Goal: Obtain resource: Obtain resource

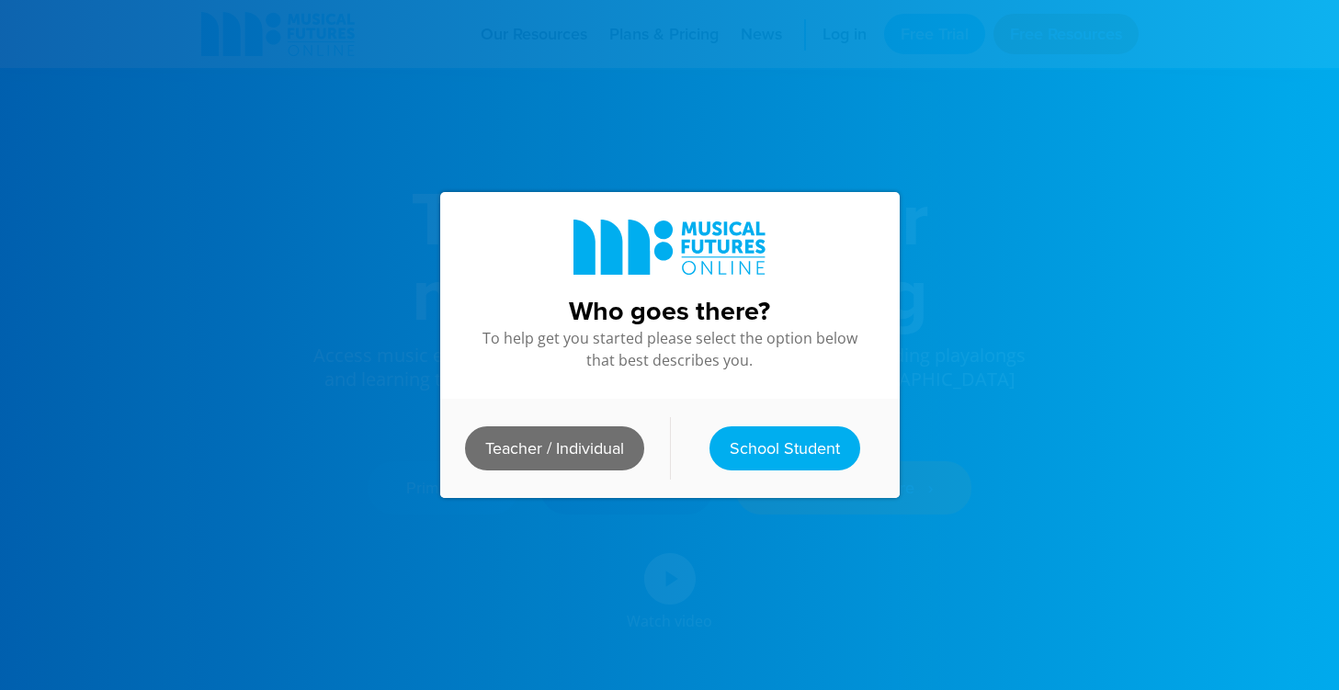
click at [573, 439] on link "Teacher / Individual" at bounding box center [554, 448] width 179 height 44
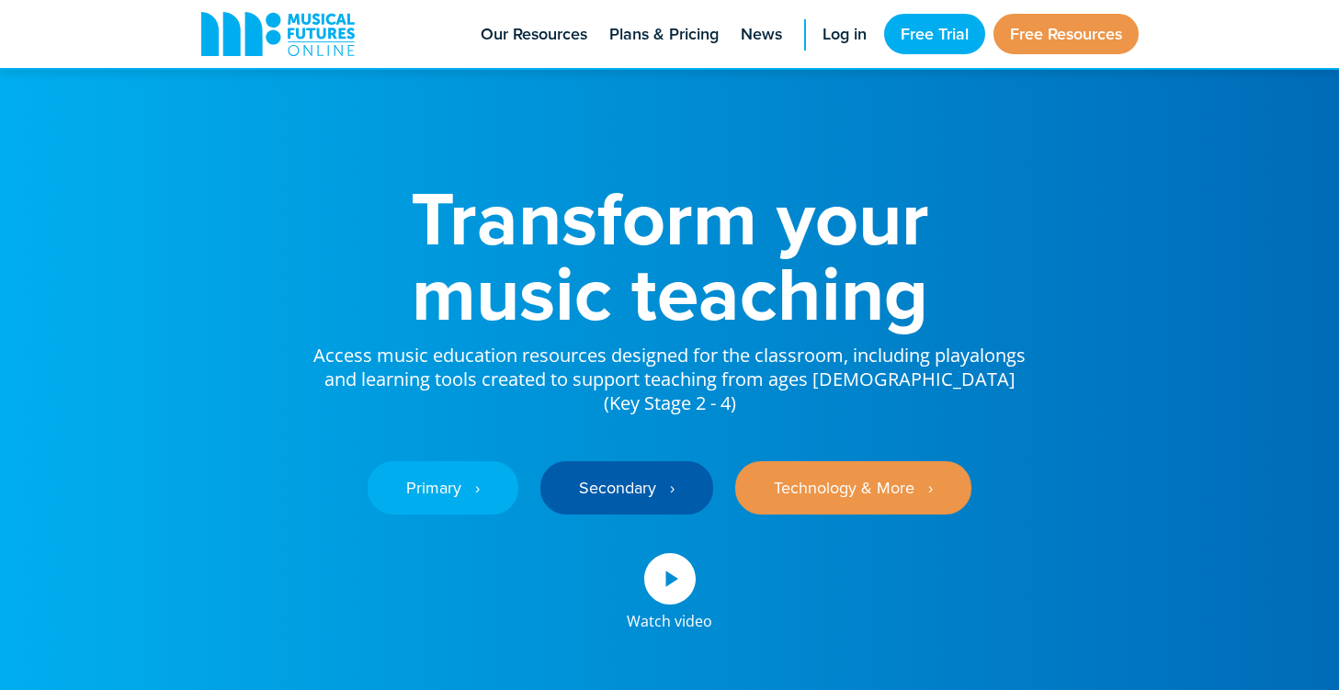
click at [1003, 54] on li "Free Resources" at bounding box center [1066, 34] width 145 height 68
click at [1035, 25] on link "Free Resources" at bounding box center [1066, 34] width 145 height 40
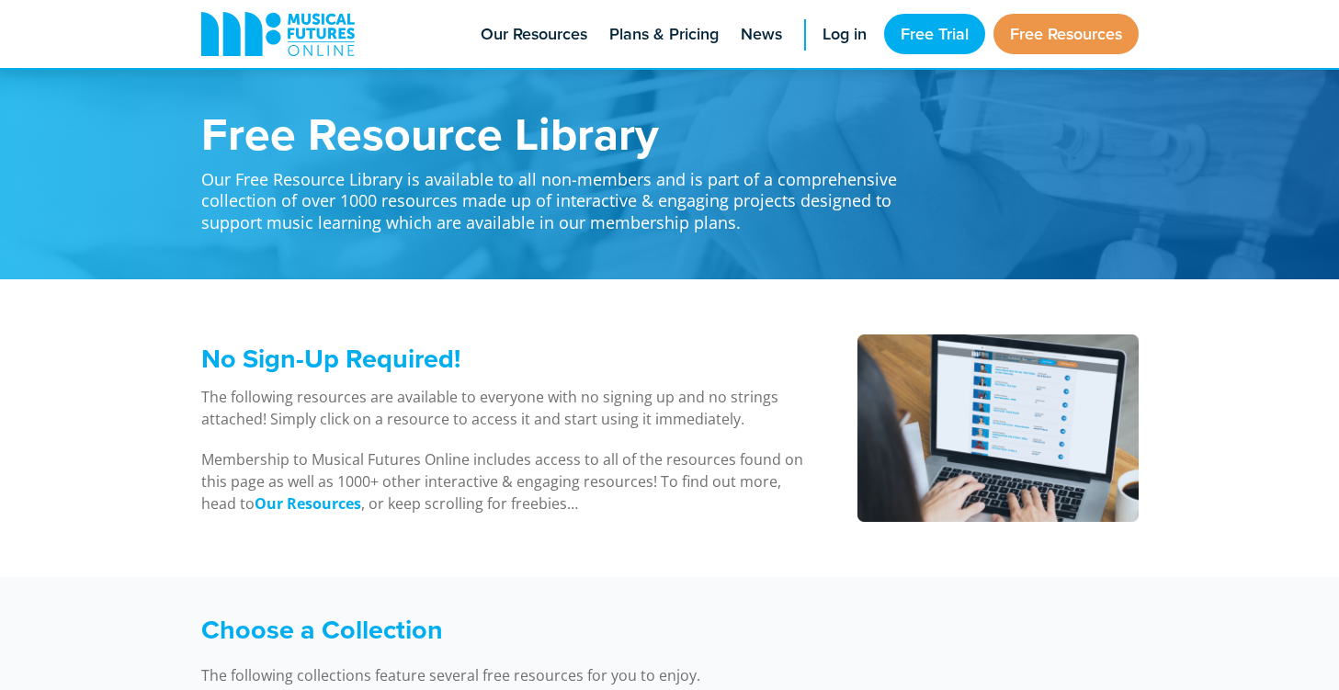
click at [214, 153] on h1 "Free Resource Library" at bounding box center [559, 133] width 717 height 46
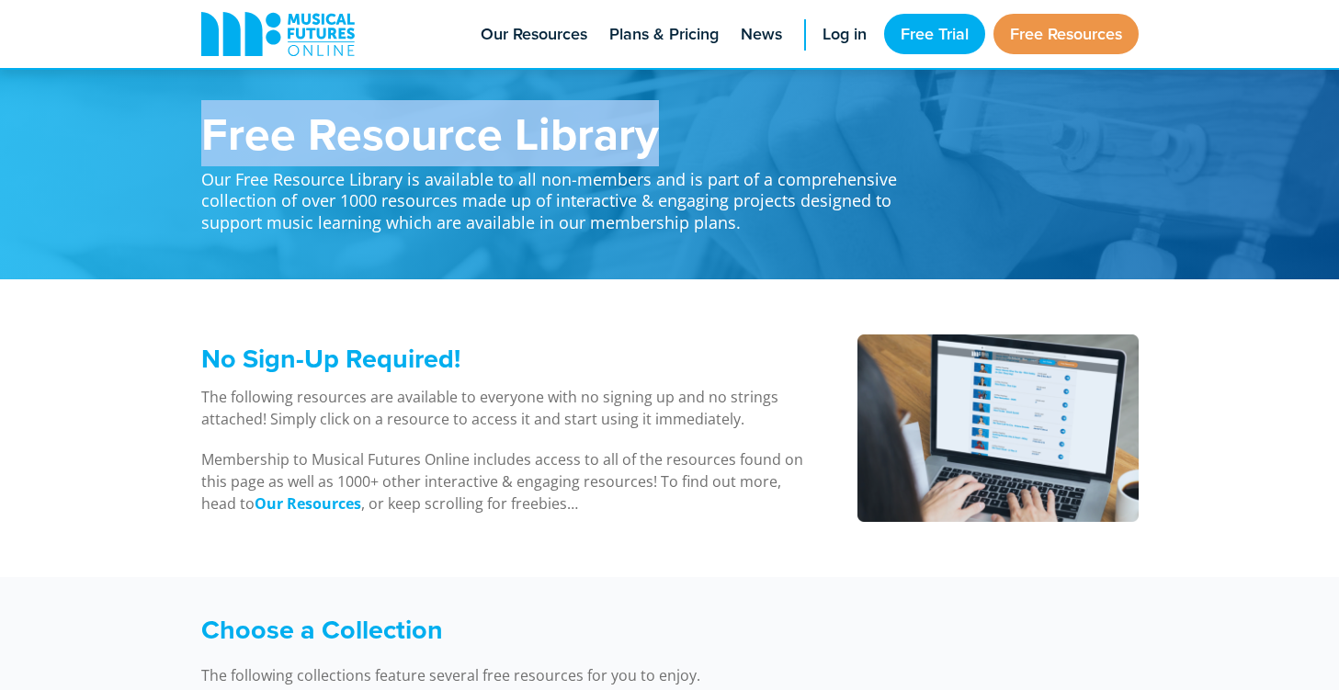
drag, startPoint x: 214, startPoint y: 153, endPoint x: 584, endPoint y: 161, distance: 369.5
click at [584, 156] on h1 "Free Resource Library" at bounding box center [559, 133] width 717 height 46
copy h1 "Free Resource Library"
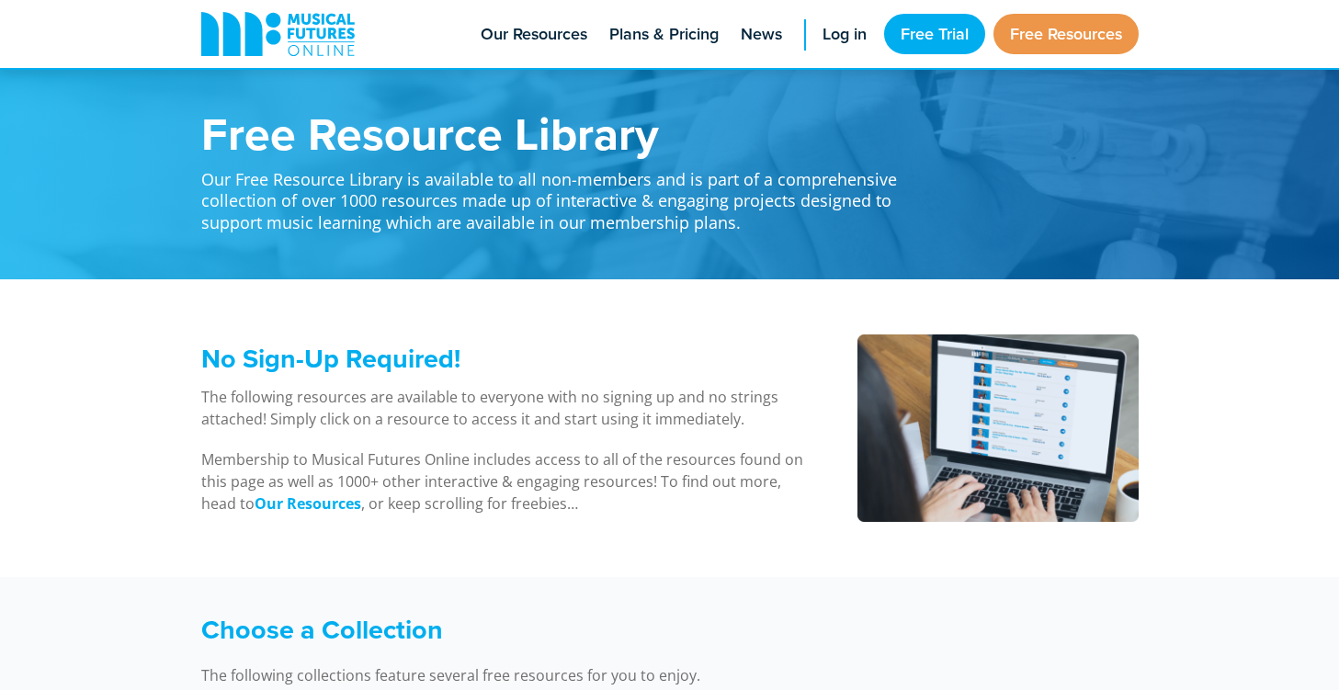
click at [449, 386] on p "The following resources are available to everyone with no signing up and no str…" at bounding box center [505, 408] width 609 height 44
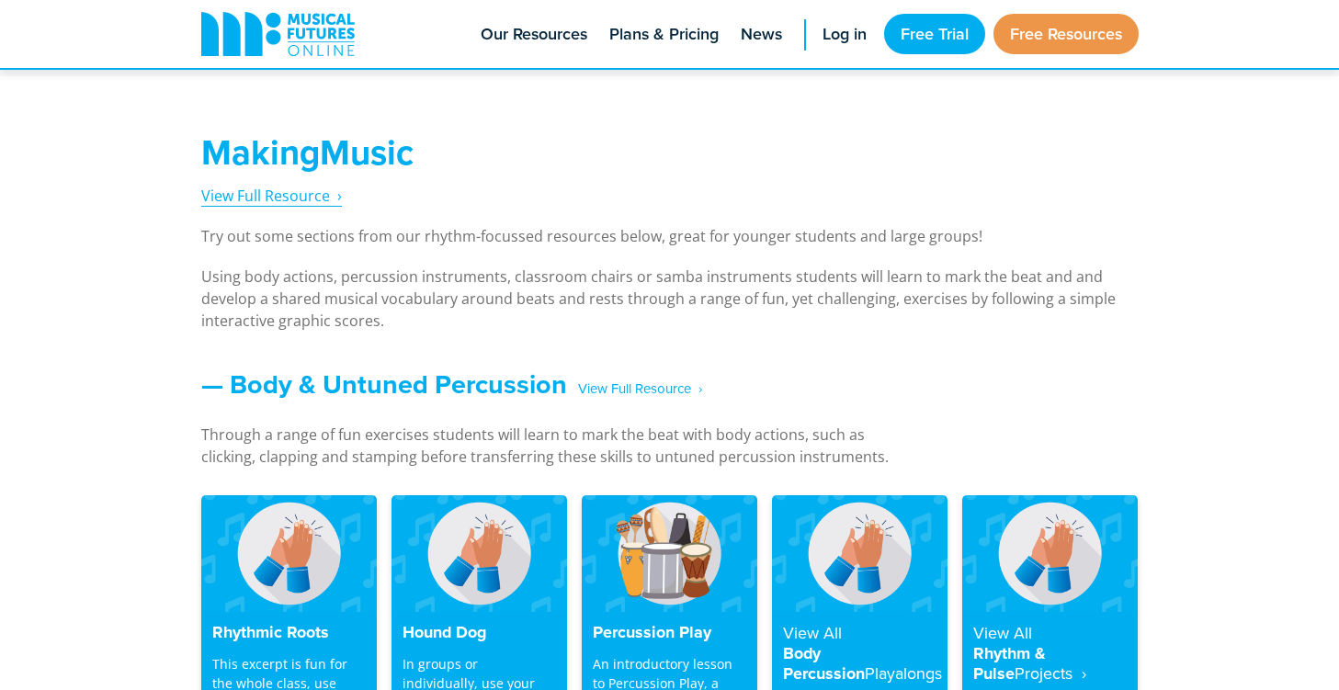
scroll to position [1311, 0]
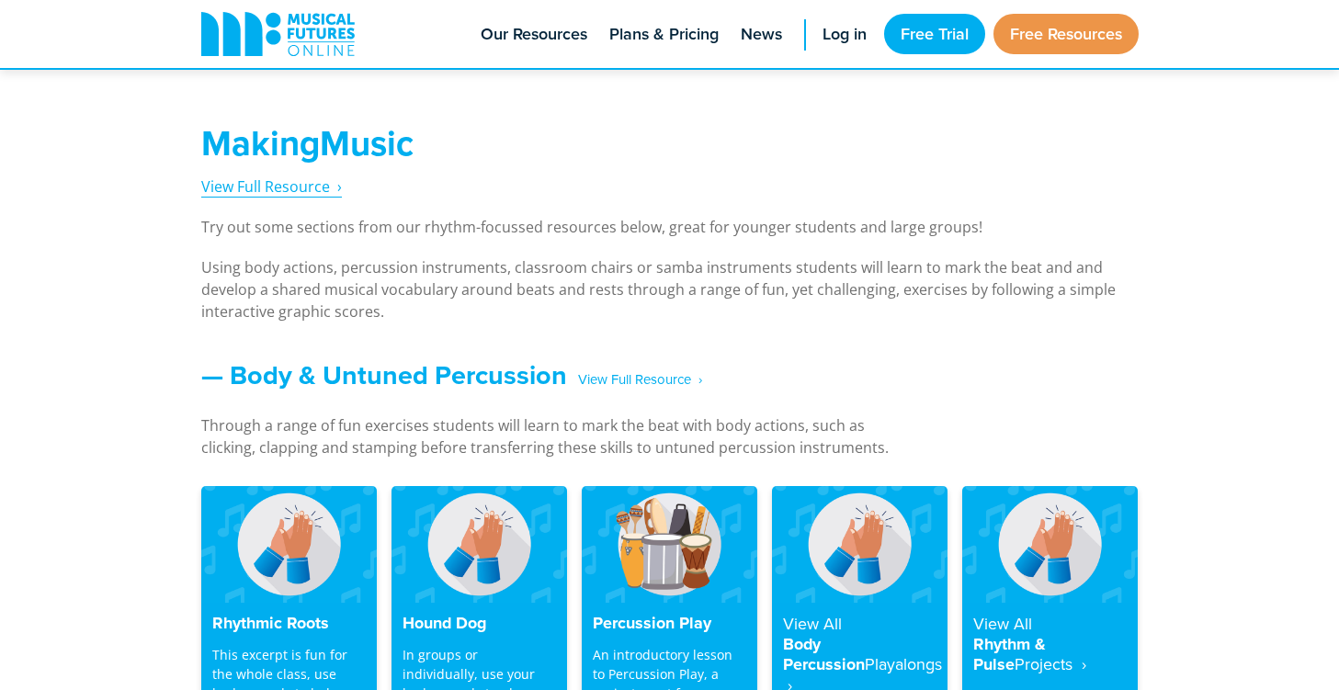
click at [306, 176] on span "View Full Resource‎‏‏‎ ‎ ›" at bounding box center [271, 186] width 141 height 20
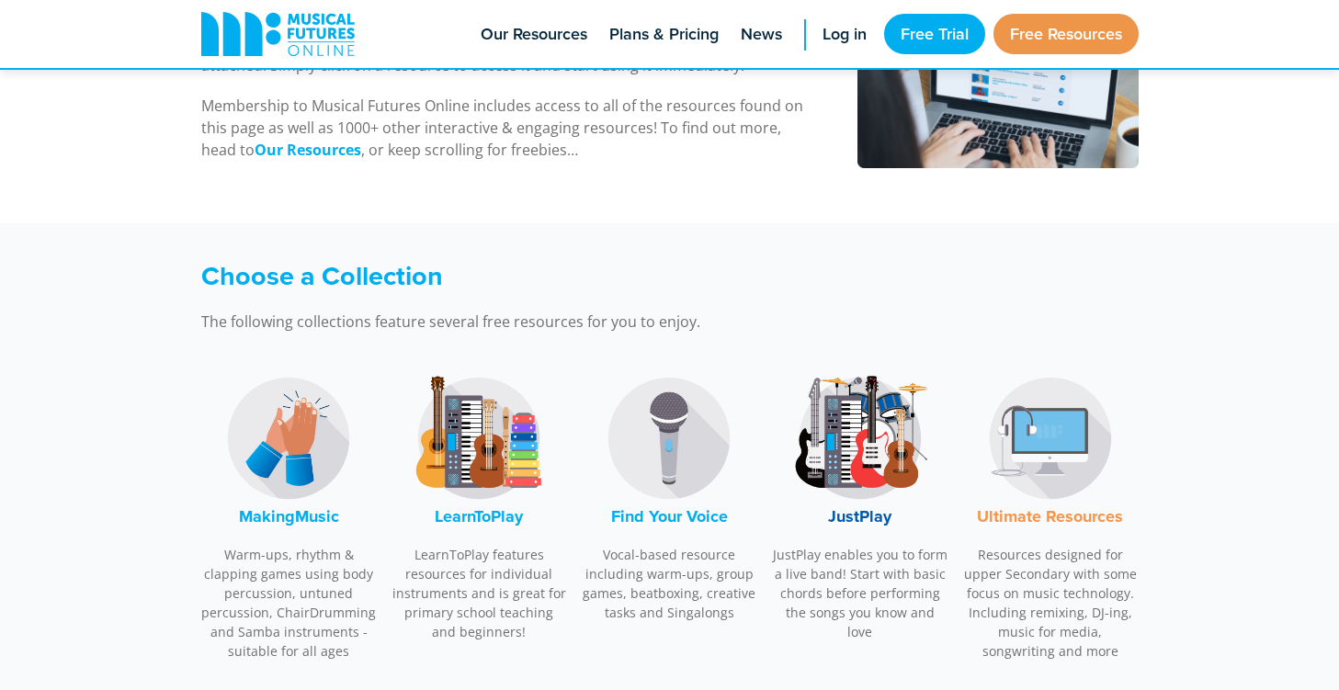
scroll to position [353, 0]
click at [331, 477] on img at bounding box center [289, 439] width 138 height 138
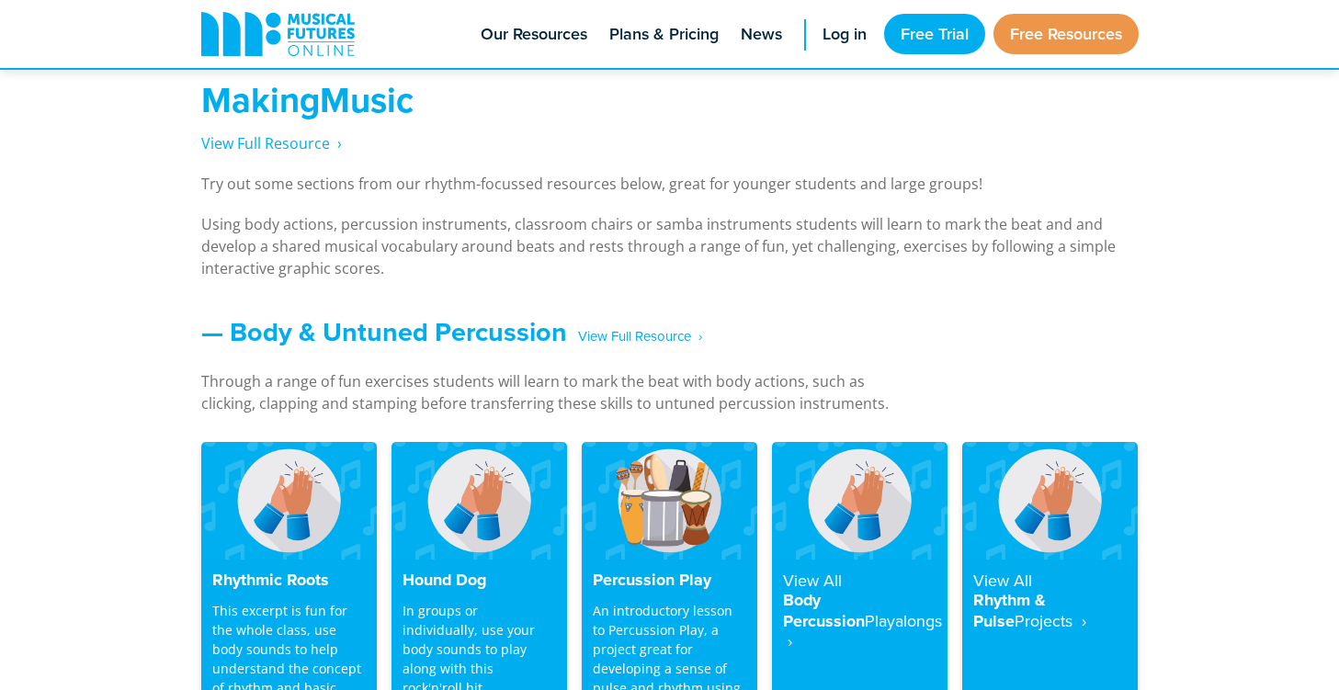
scroll to position [1360, 0]
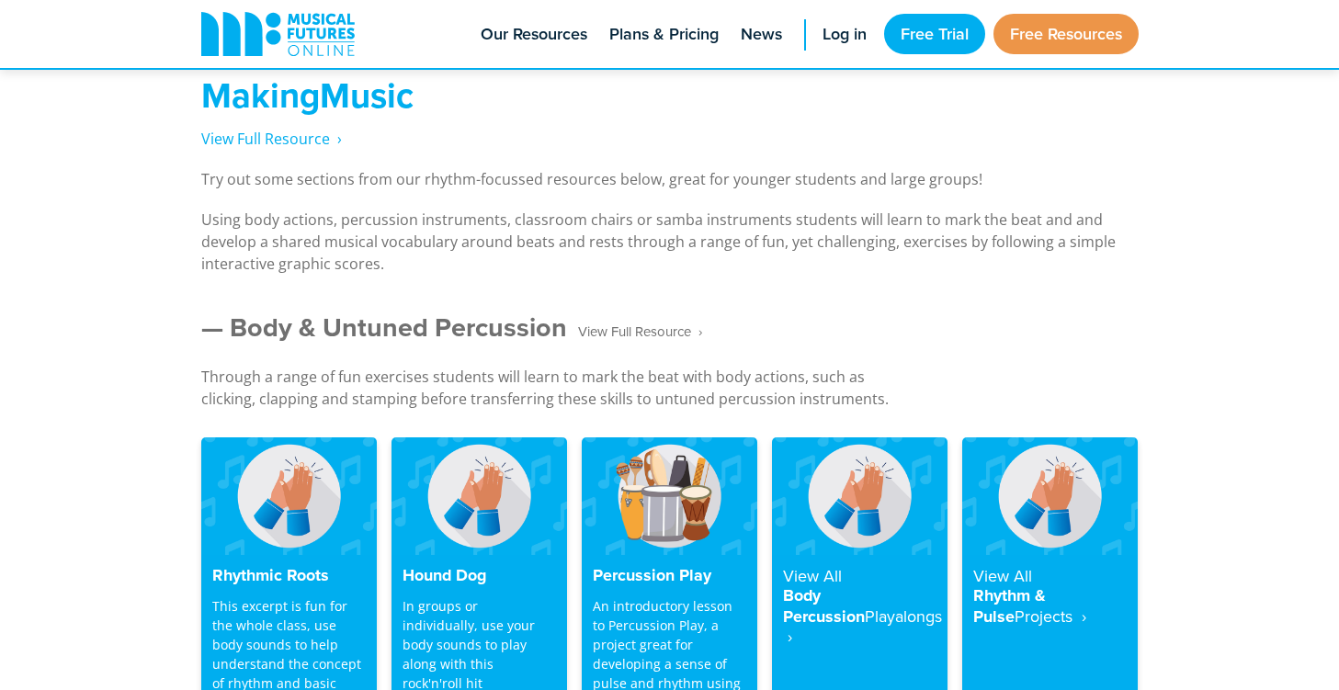
click at [575, 312] on link "— Body & Untuned Percussion ‎ ‎ ‎ View Full Resource‎‏‏‎ ‎ ›" at bounding box center [451, 327] width 501 height 39
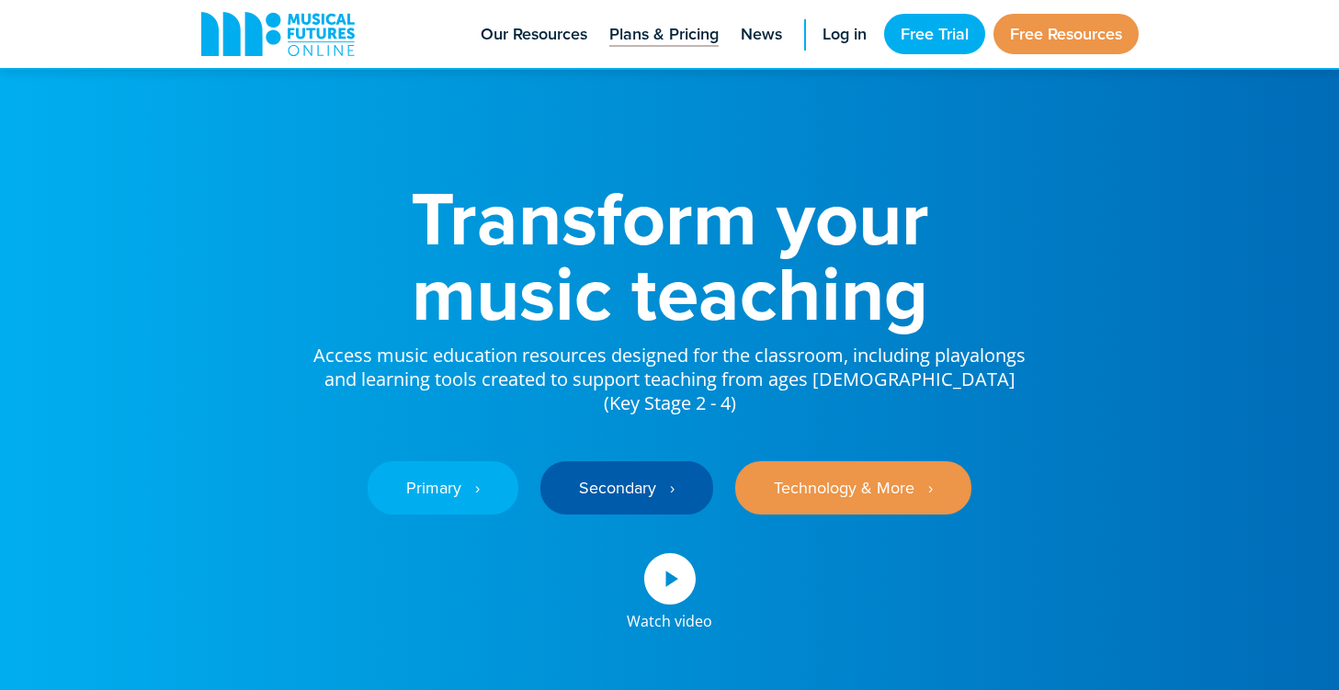
click at [676, 34] on span "Plans & Pricing" at bounding box center [663, 34] width 109 height 25
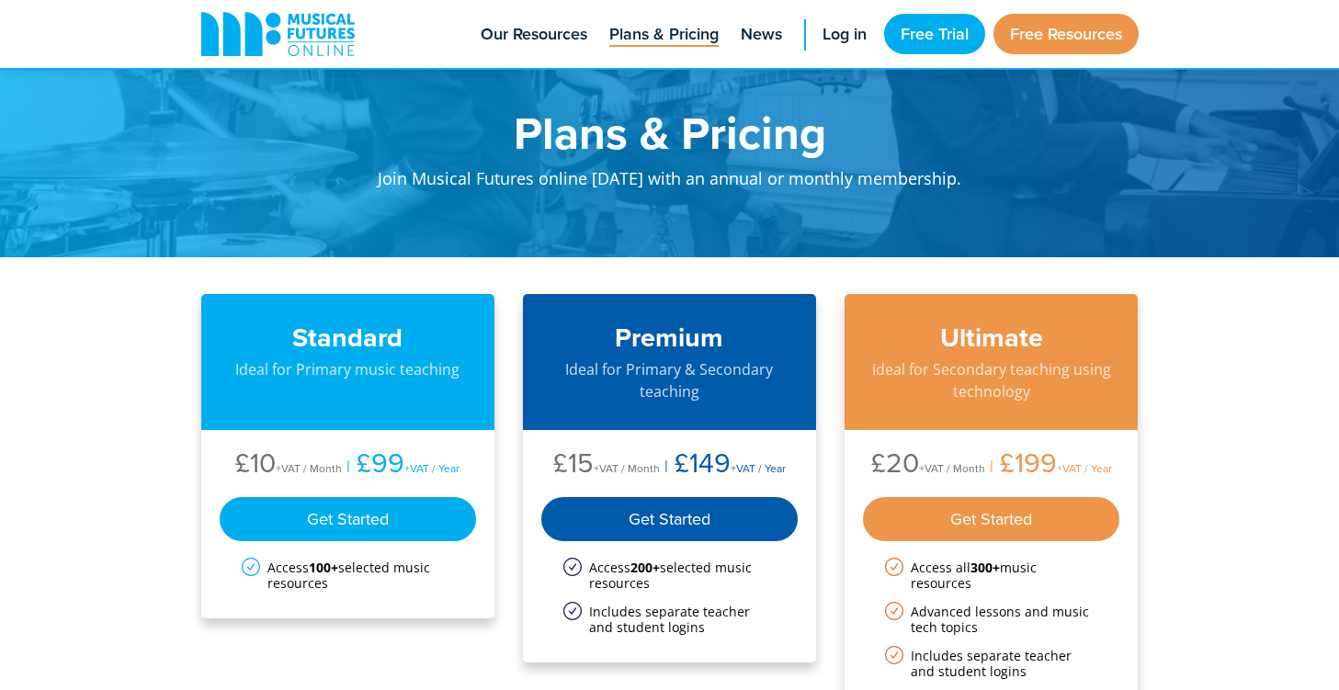
scroll to position [2, 0]
